Goal: Task Accomplishment & Management: Manage account settings

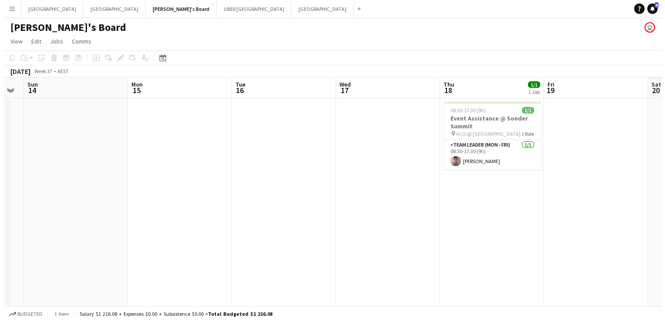
scroll to position [0, 397]
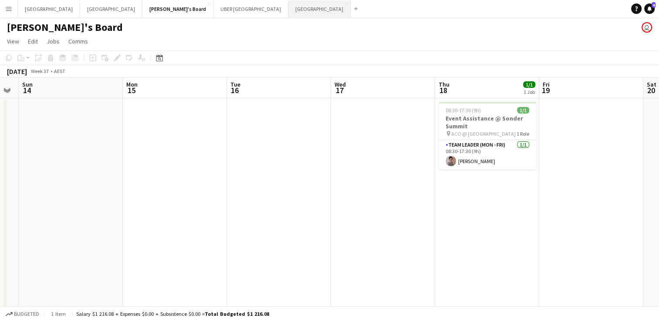
click at [288, 10] on button "Melbourne Close" at bounding box center [319, 8] width 62 height 17
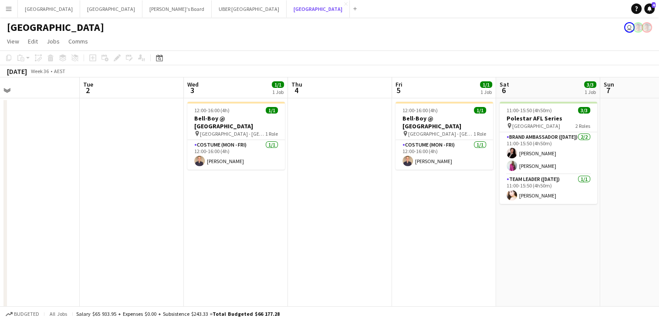
scroll to position [0, 339]
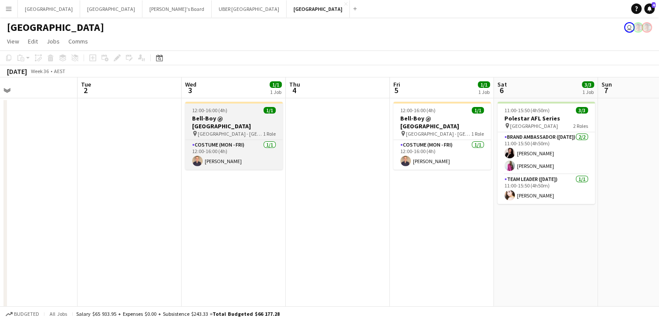
click at [238, 116] on h3 "Bell-Boy @ [GEOGRAPHIC_DATA]" at bounding box center [234, 122] width 98 height 16
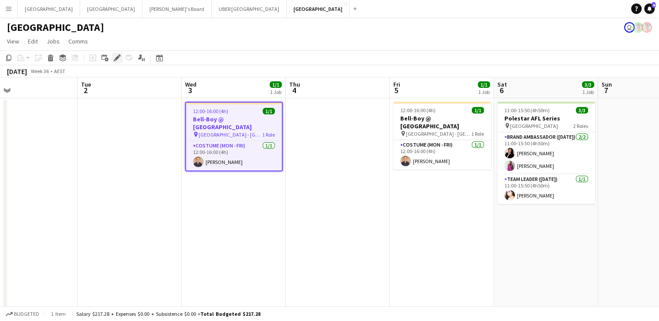
click at [116, 57] on icon "Edit" at bounding box center [117, 57] width 7 height 7
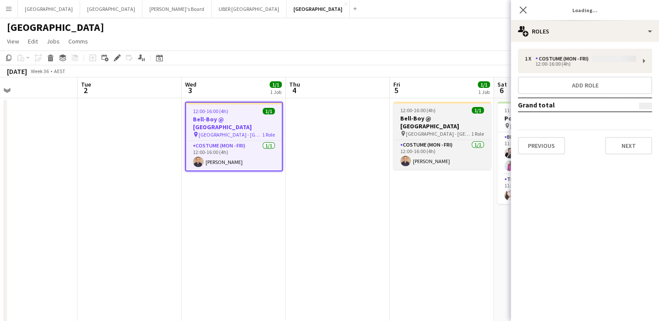
type input "**********"
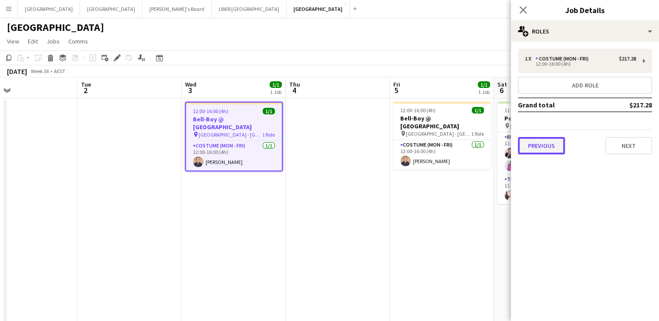
click at [553, 142] on button "Previous" at bounding box center [541, 145] width 47 height 17
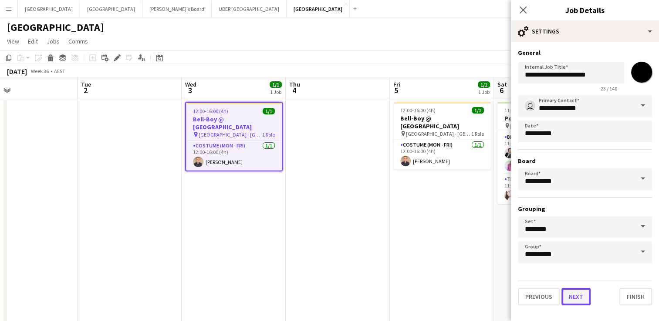
click at [582, 302] on button "Next" at bounding box center [575, 296] width 29 height 17
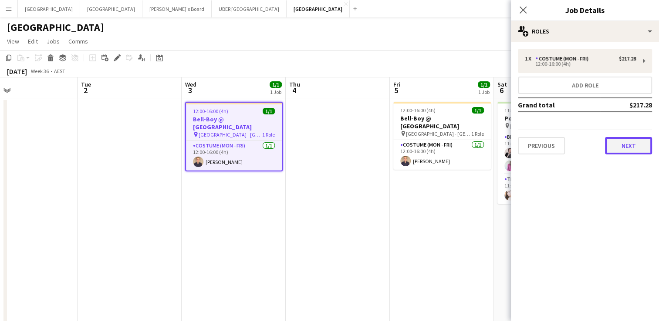
click at [626, 144] on button "Next" at bounding box center [628, 145] width 47 height 17
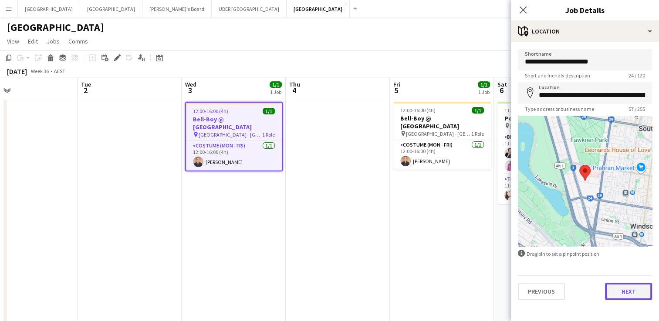
click at [620, 297] on button "Next" at bounding box center [628, 291] width 47 height 17
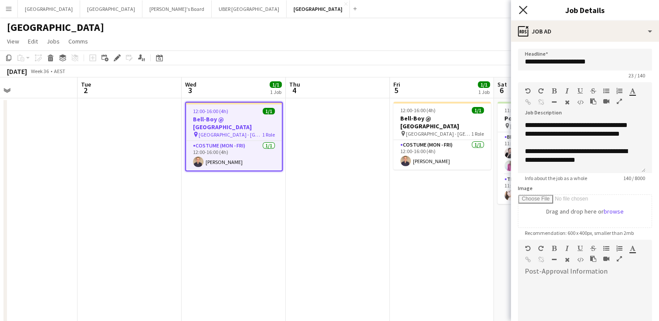
click at [522, 10] on icon at bounding box center [523, 10] width 8 height 8
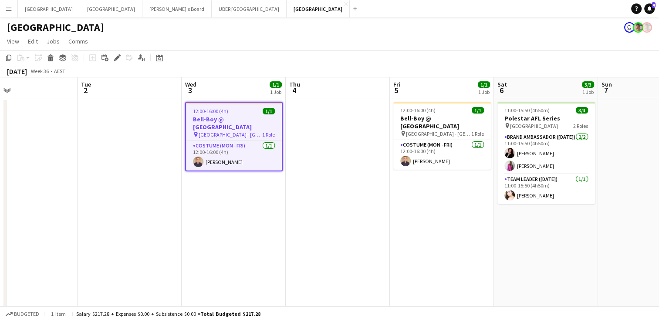
click at [208, 131] on span "[GEOGRAPHIC_DATA] - [GEOGRAPHIC_DATA]" at bounding box center [231, 134] width 64 height 7
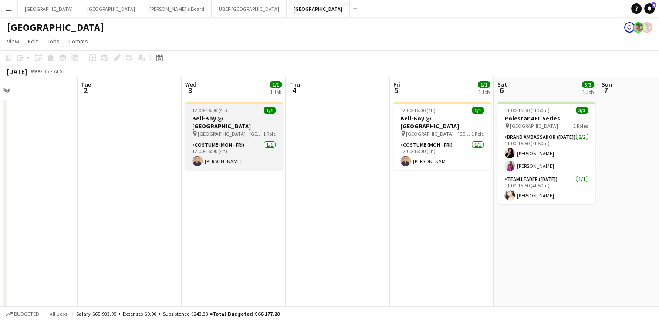
click at [249, 111] on div "12:00-16:00 (4h) 1/1" at bounding box center [234, 110] width 98 height 7
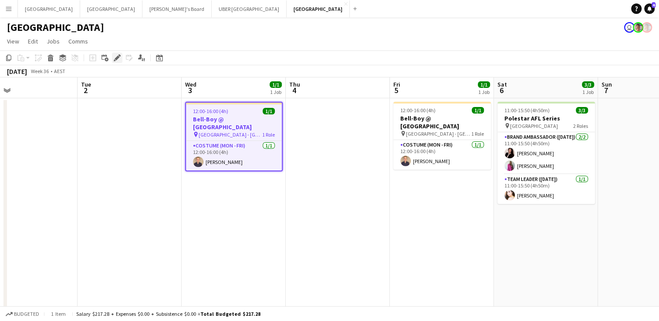
click at [119, 57] on icon "Edit" at bounding box center [117, 57] width 7 height 7
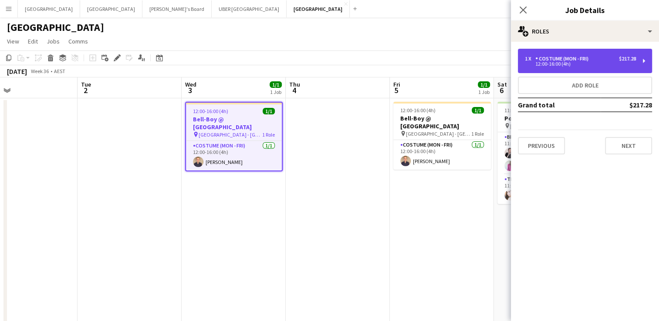
click at [575, 57] on div "Costume (Mon - Fri)" at bounding box center [563, 59] width 57 height 6
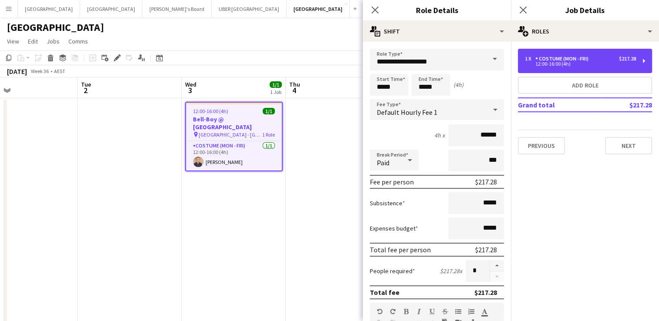
scroll to position [256, 0]
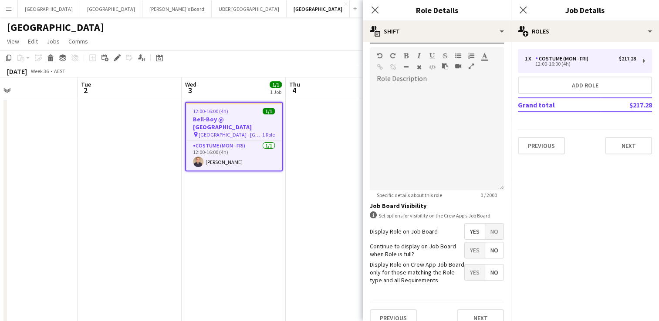
click at [517, 7] on div "Close pop-in" at bounding box center [523, 10] width 24 height 20
click at [524, 9] on icon at bounding box center [523, 10] width 8 height 8
